Goal: Find specific page/section: Find specific page/section

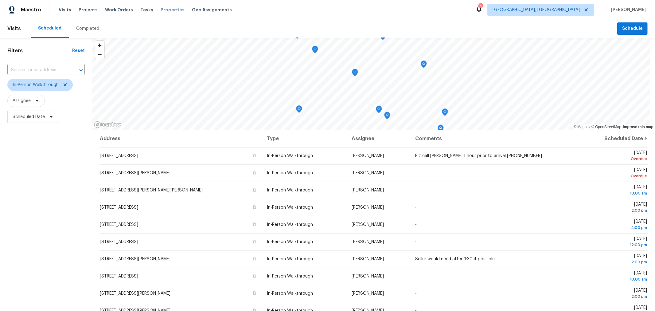
click at [162, 12] on span "Properties" at bounding box center [173, 10] width 24 height 6
